Goal: Navigation & Orientation: Find specific page/section

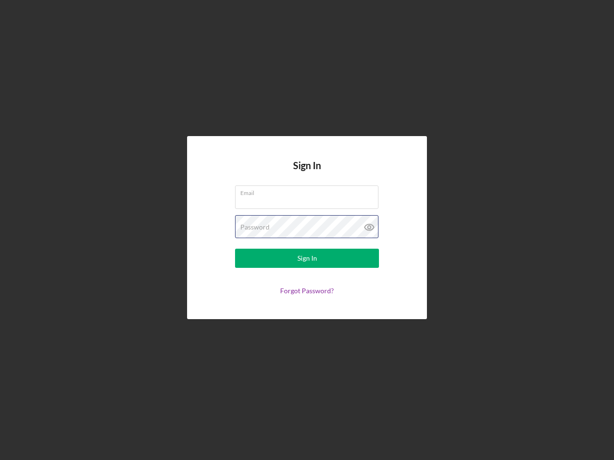
click at [307, 230] on div "Password" at bounding box center [307, 227] width 144 height 24
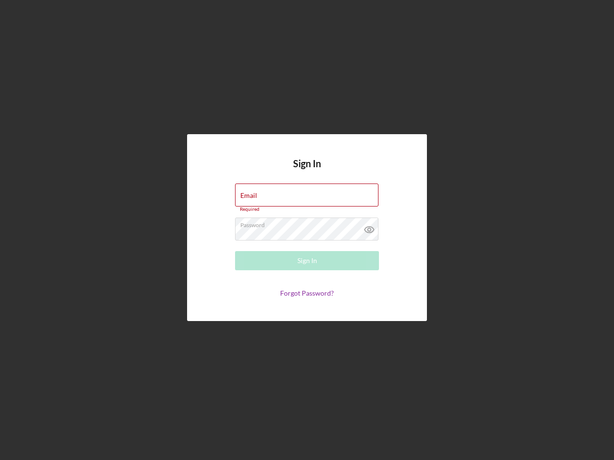
click at [369, 227] on icon at bounding box center [369, 230] width 24 height 24
